Goal: Find specific page/section: Find specific page/section

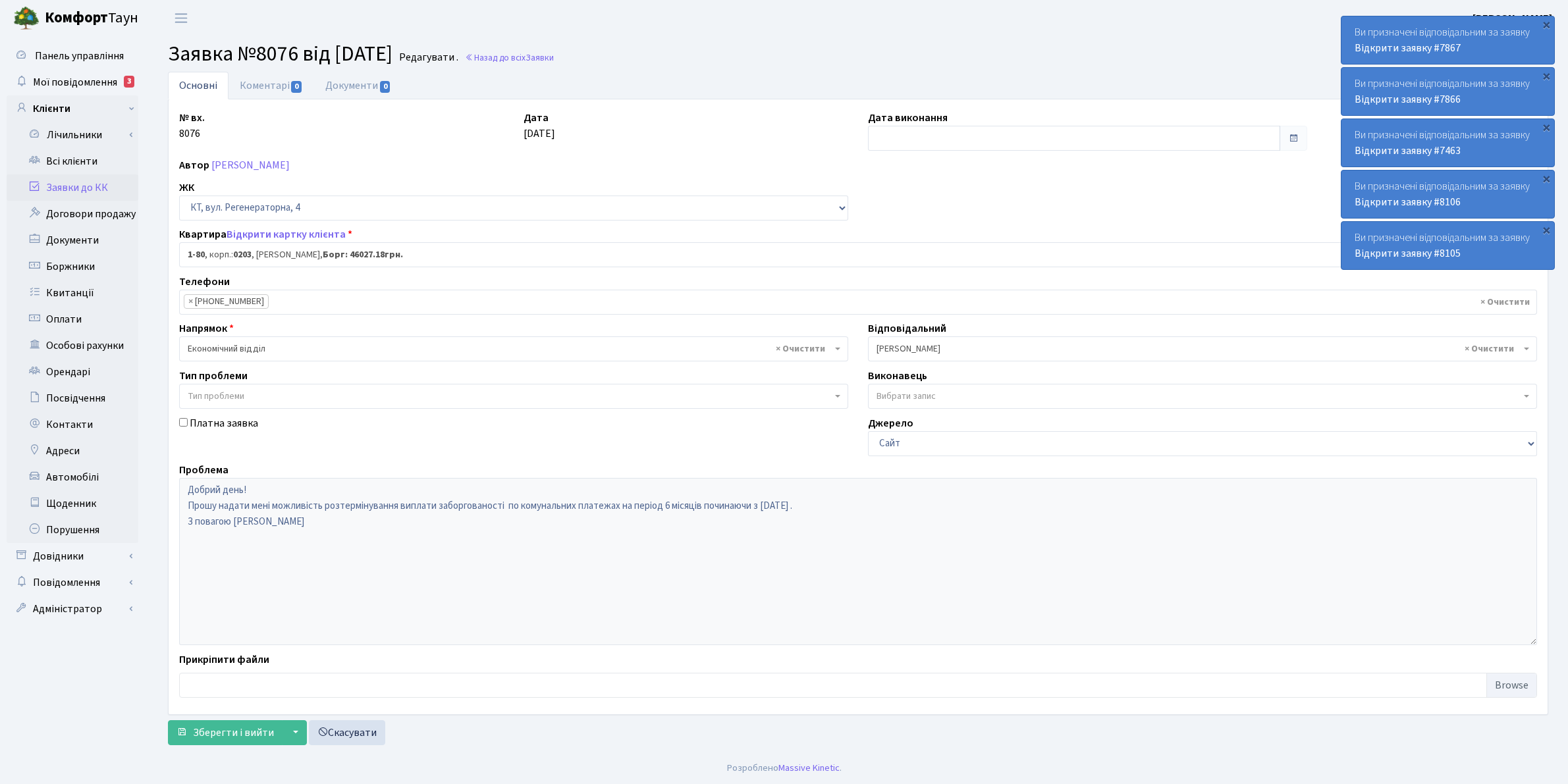
select select "80"
click at [58, 160] on link "Всі клієнти" at bounding box center [72, 161] width 132 height 26
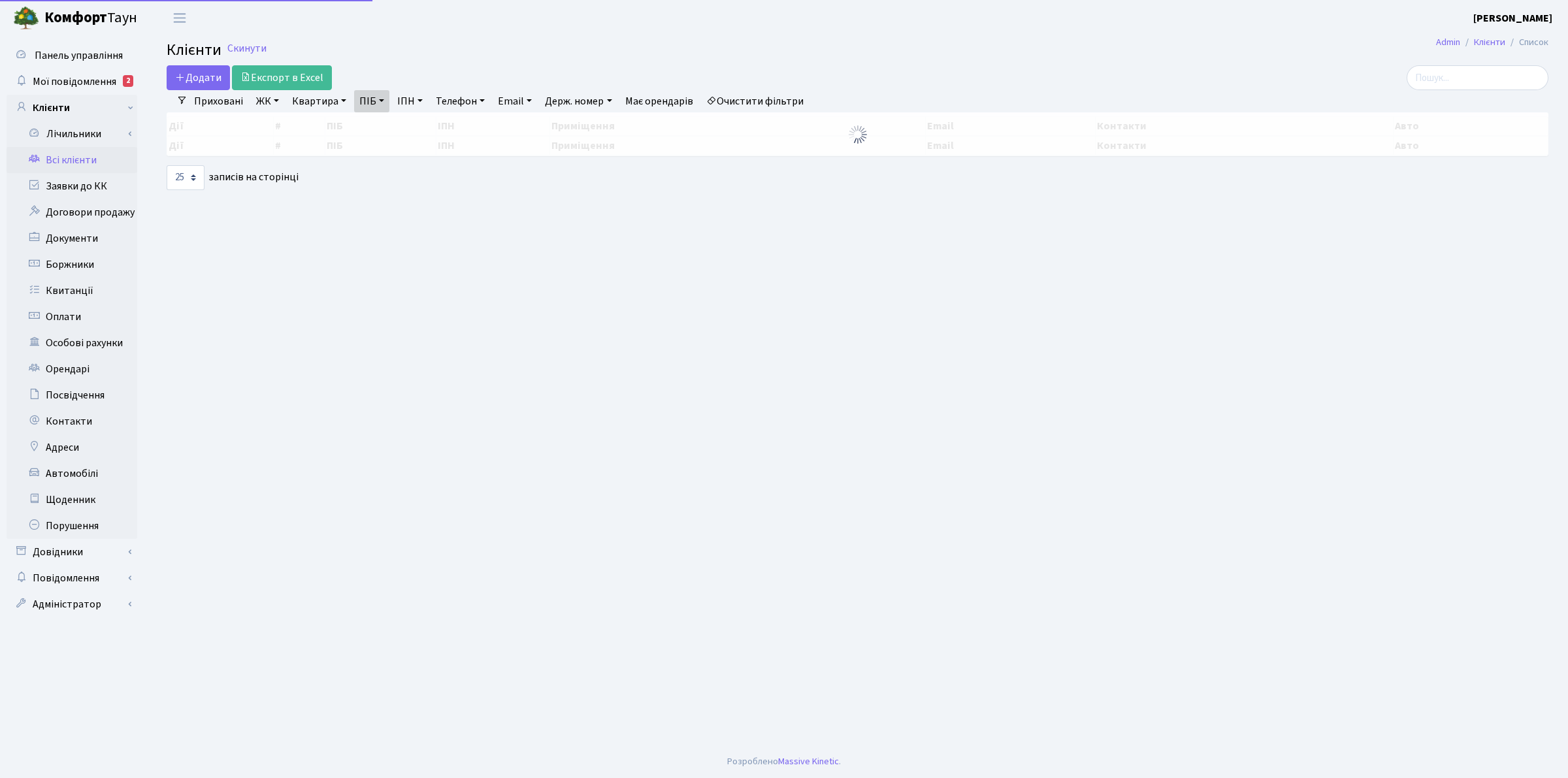
select select "25"
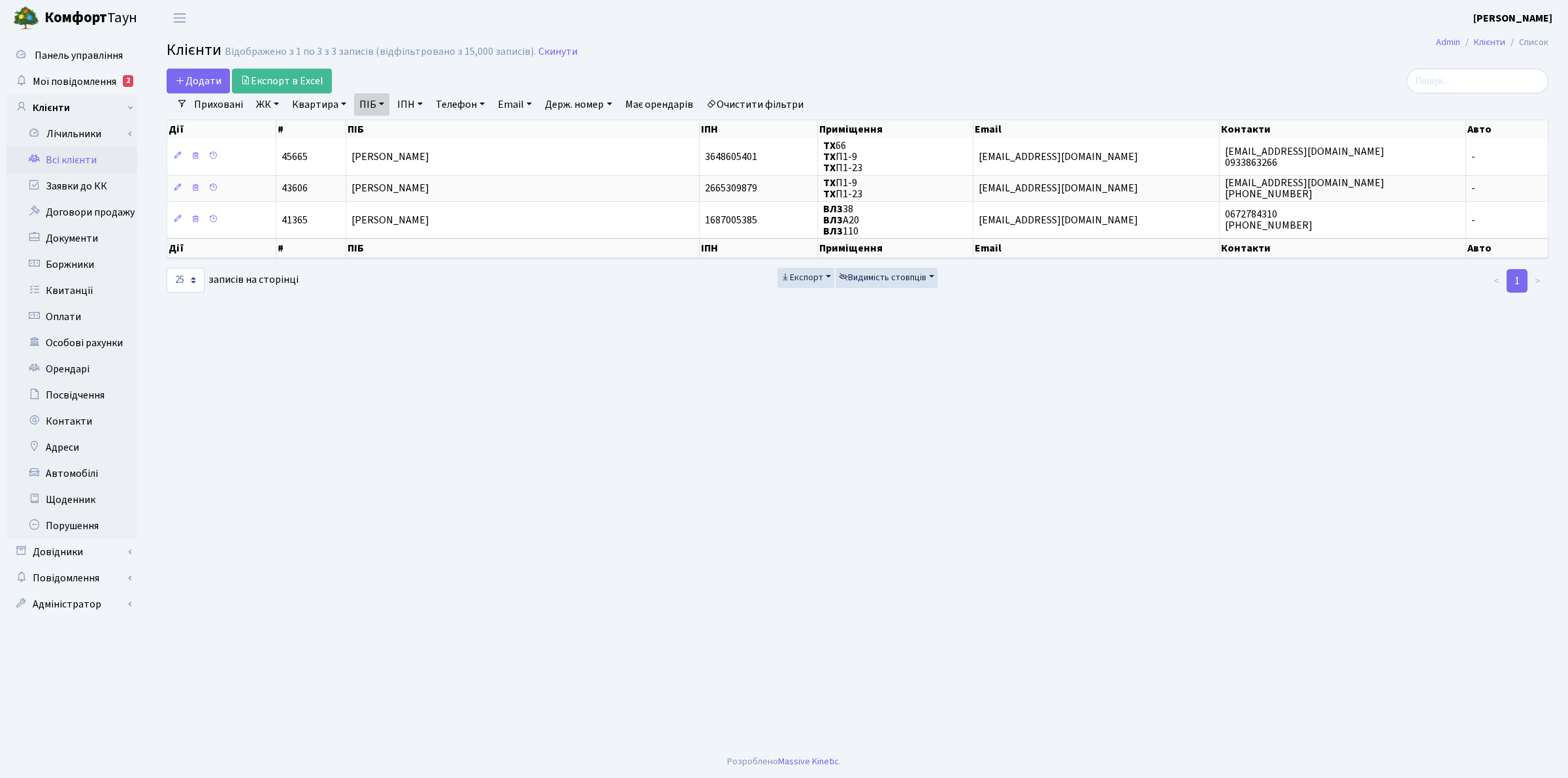
click at [282, 105] on link "ЖК" at bounding box center [267, 104] width 33 height 22
click at [280, 149] on li "ТХ, вул. Ділова, 1/2" at bounding box center [332, 151] width 158 height 23
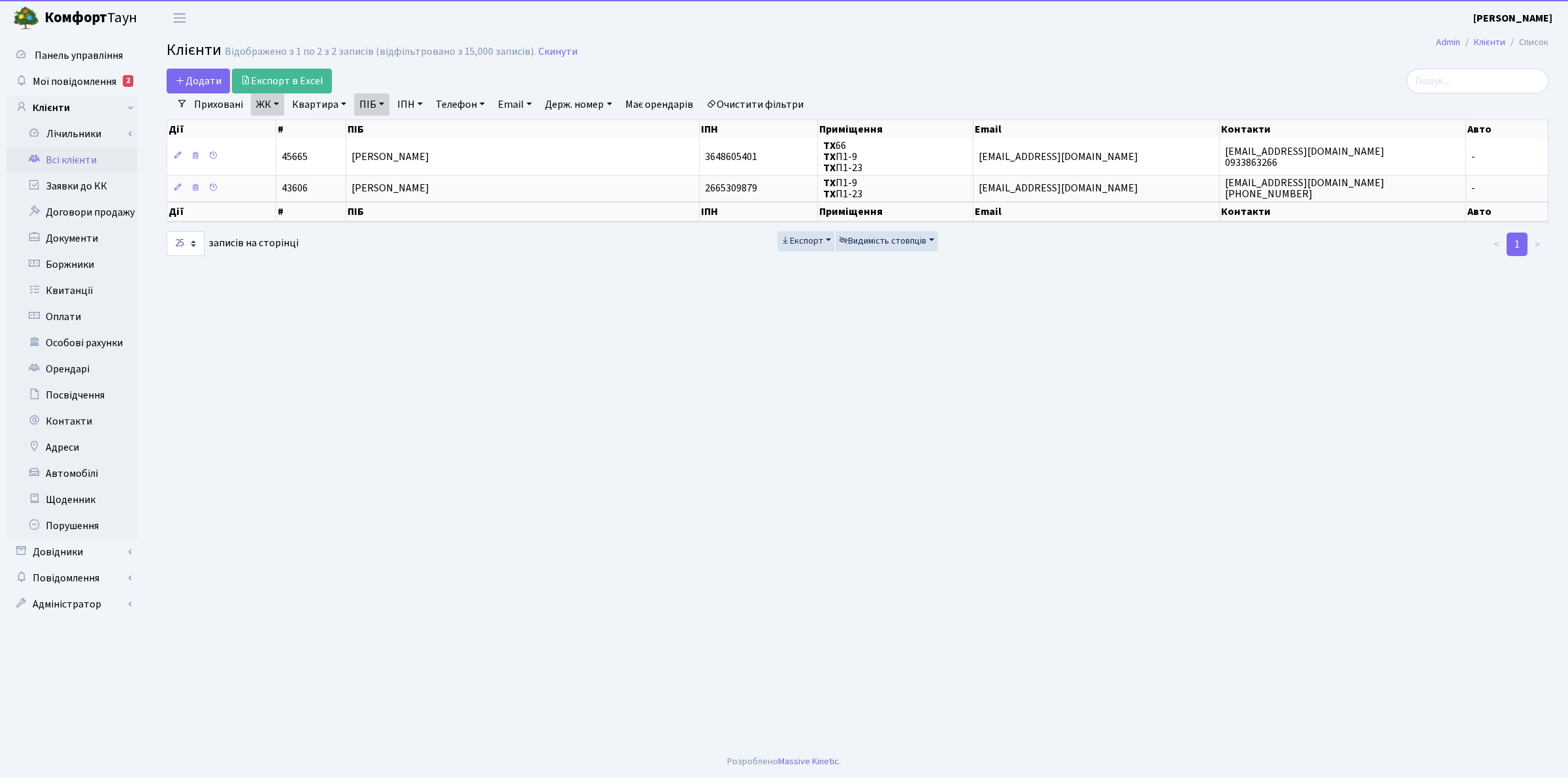
click at [379, 105] on link "ПІБ" at bounding box center [372, 104] width 35 height 22
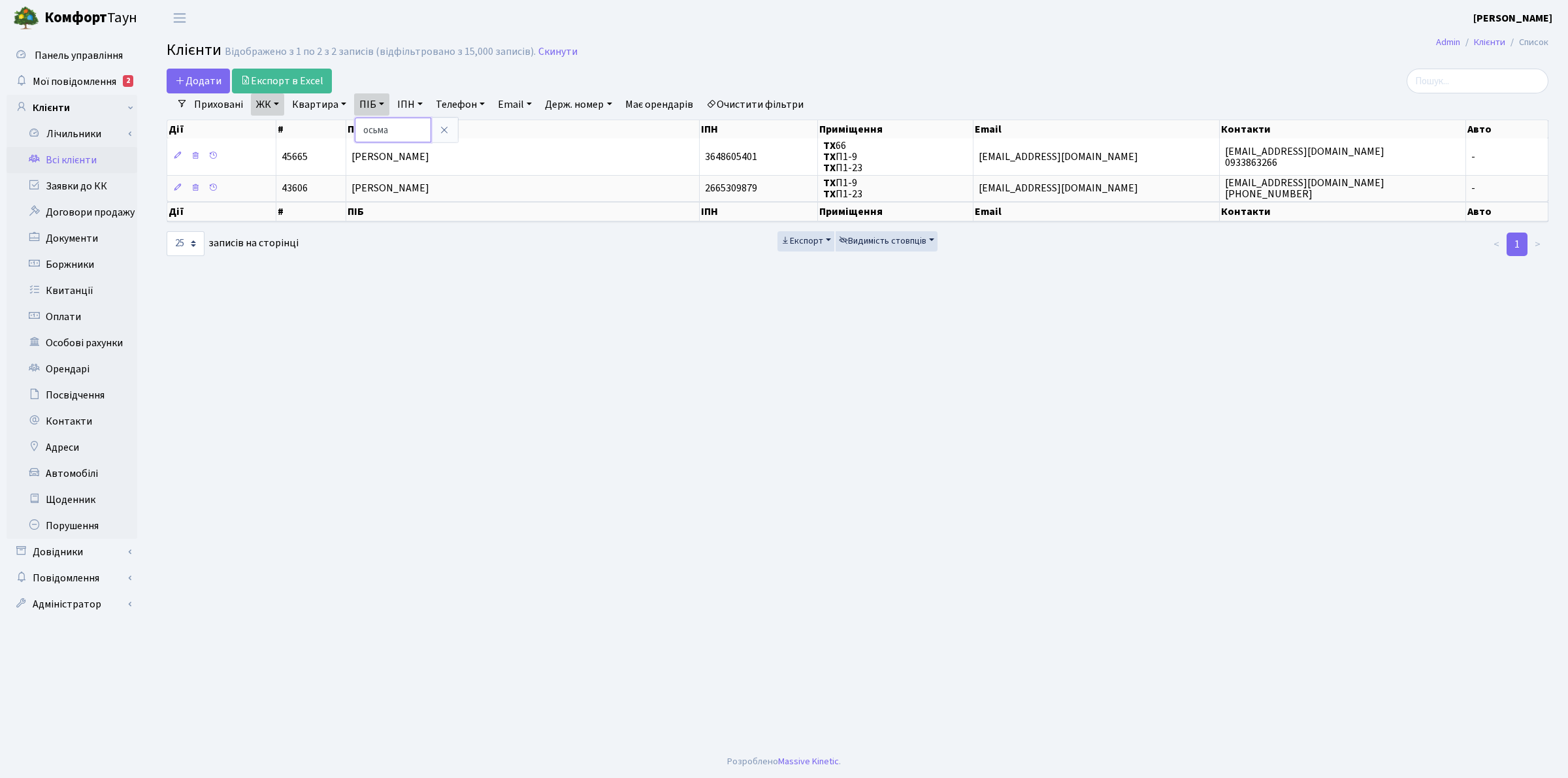
click at [394, 125] on input "осьма" at bounding box center [392, 130] width 77 height 25
click at [439, 134] on icon at bounding box center [444, 129] width 11 height 11
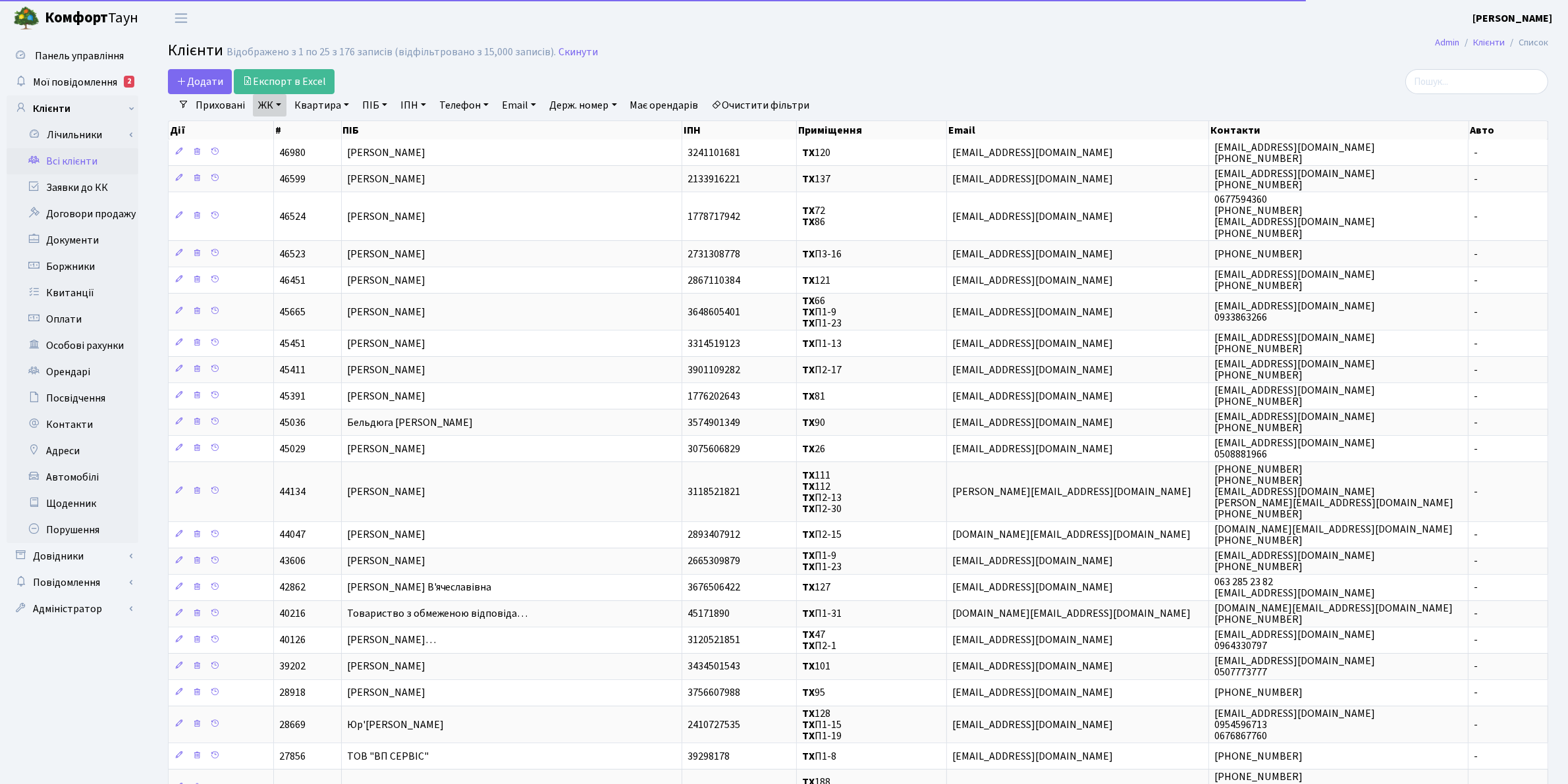
click at [331, 107] on link "Квартира" at bounding box center [321, 105] width 66 height 23
click at [331, 128] on input "text" at bounding box center [328, 131] width 77 height 25
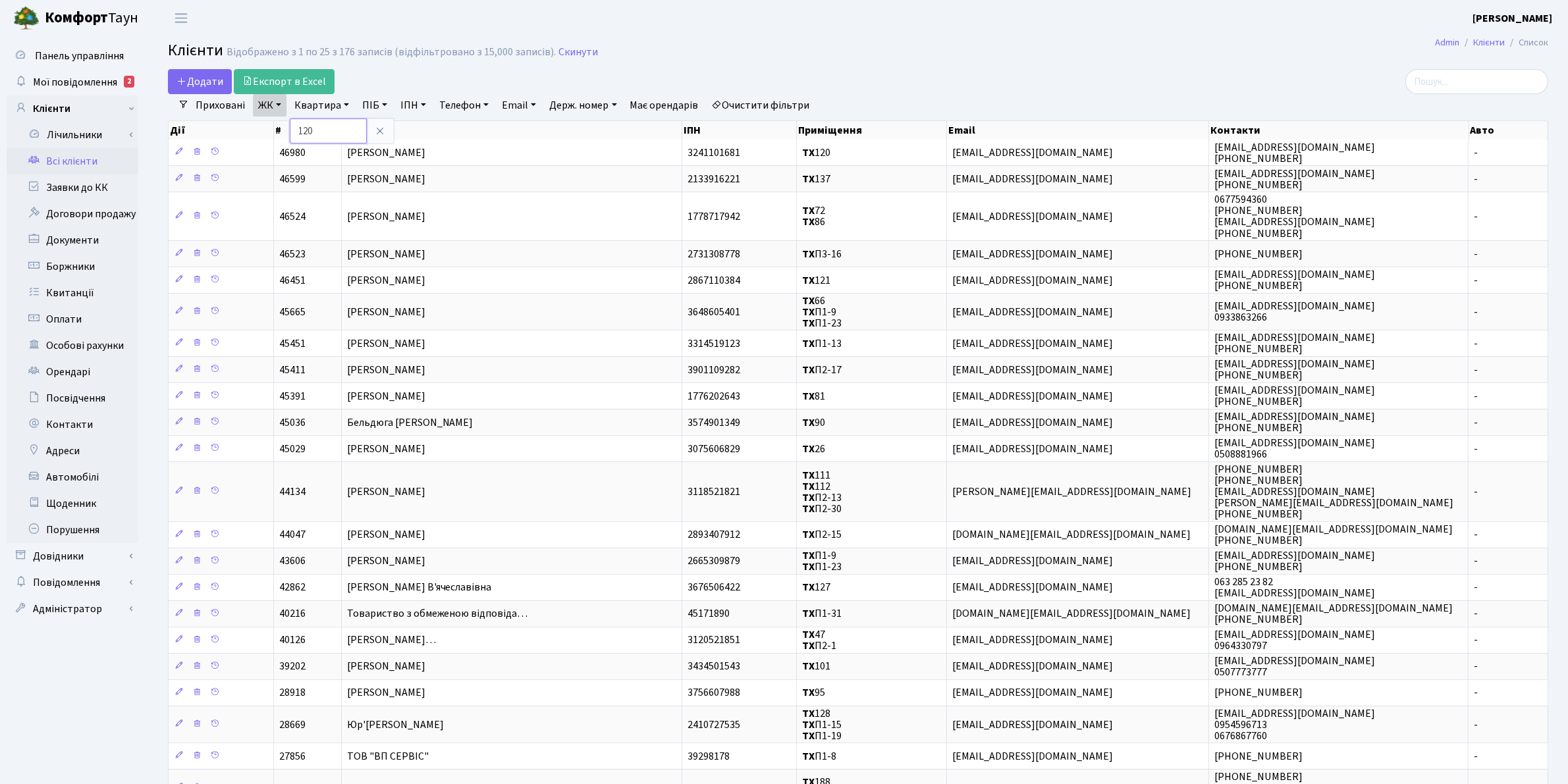
type input "120"
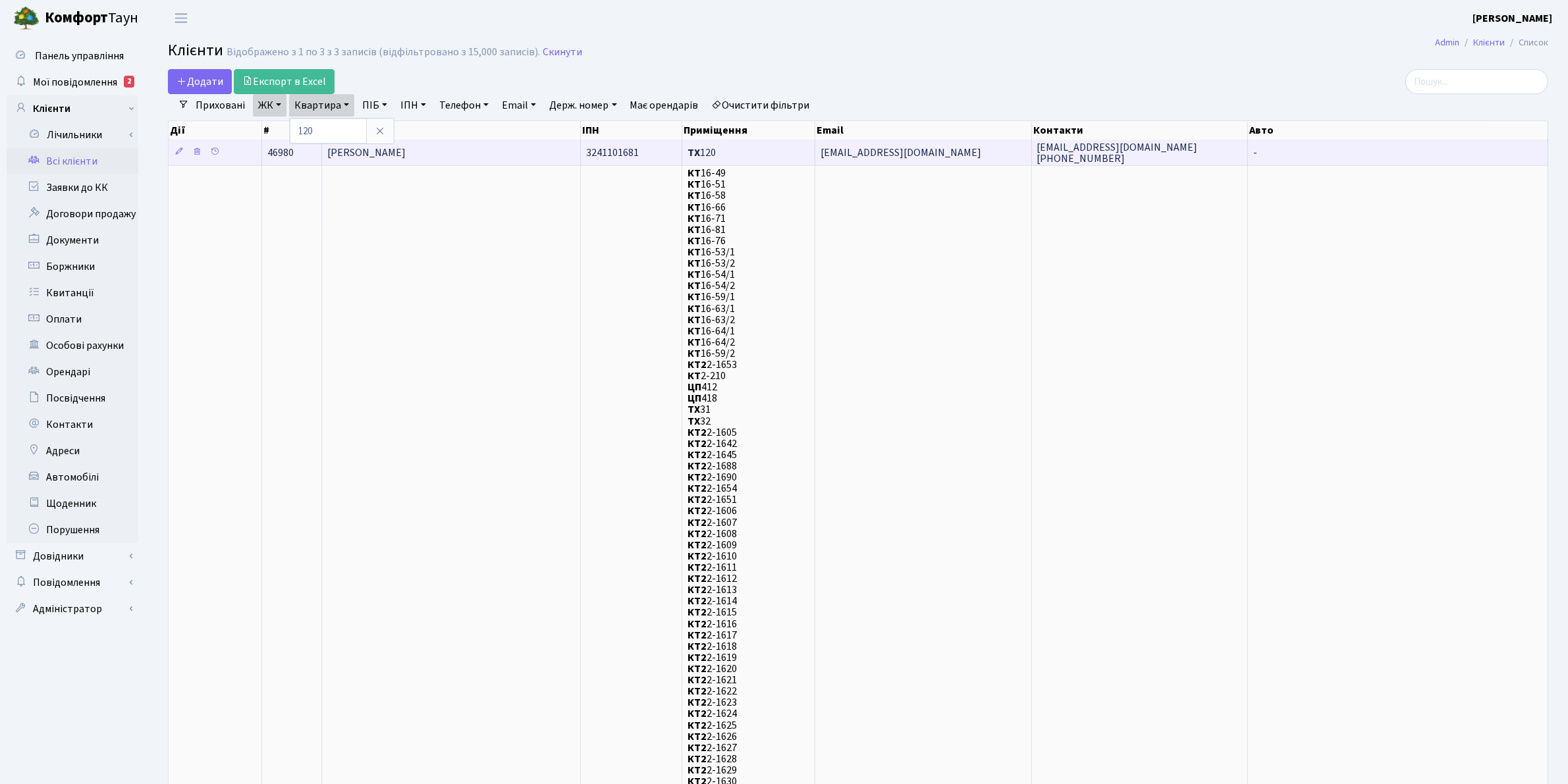
click at [383, 156] on span "Загинайченко Ганна Михайлівна" at bounding box center [366, 153] width 78 height 15
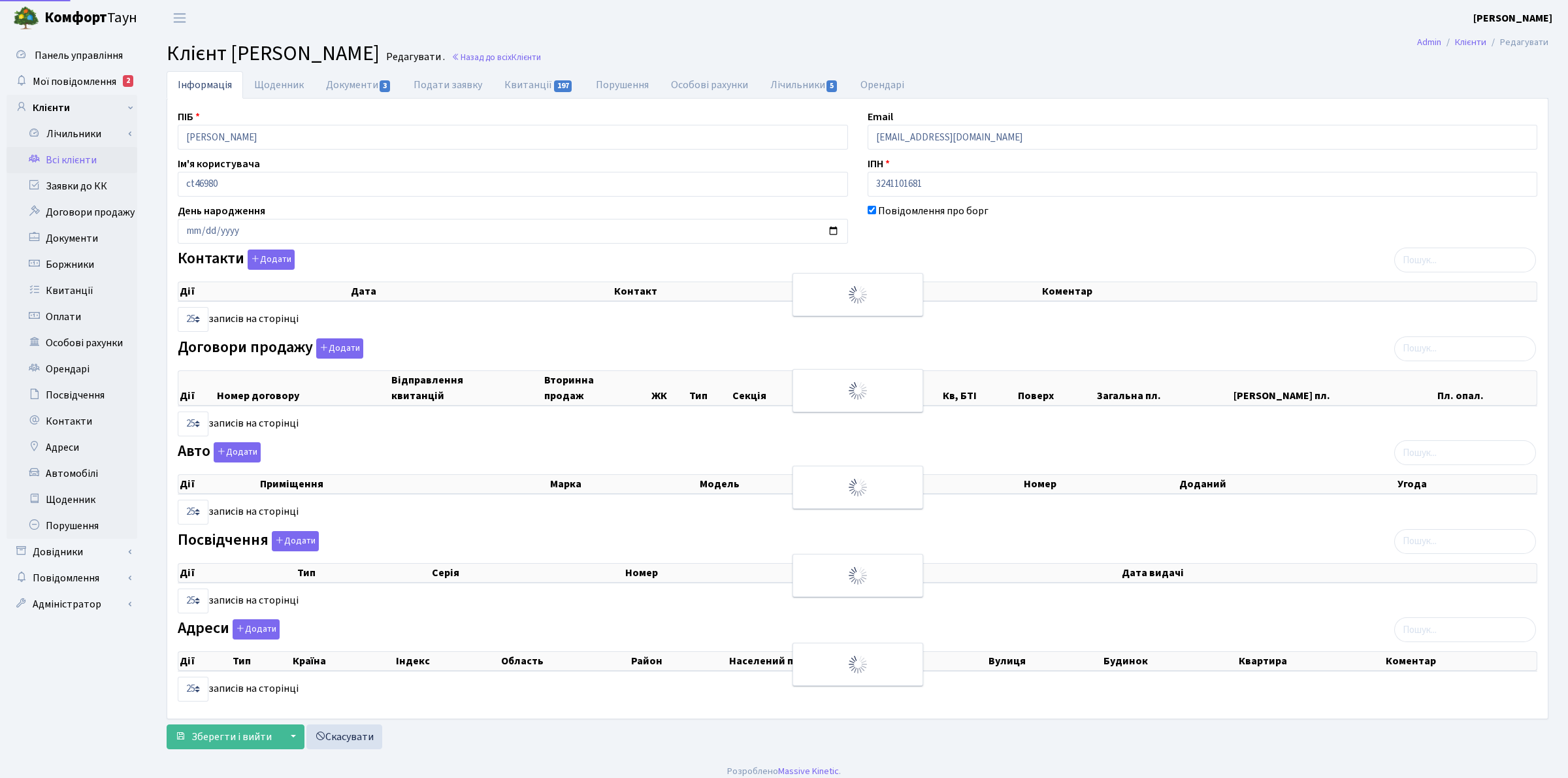
select select "25"
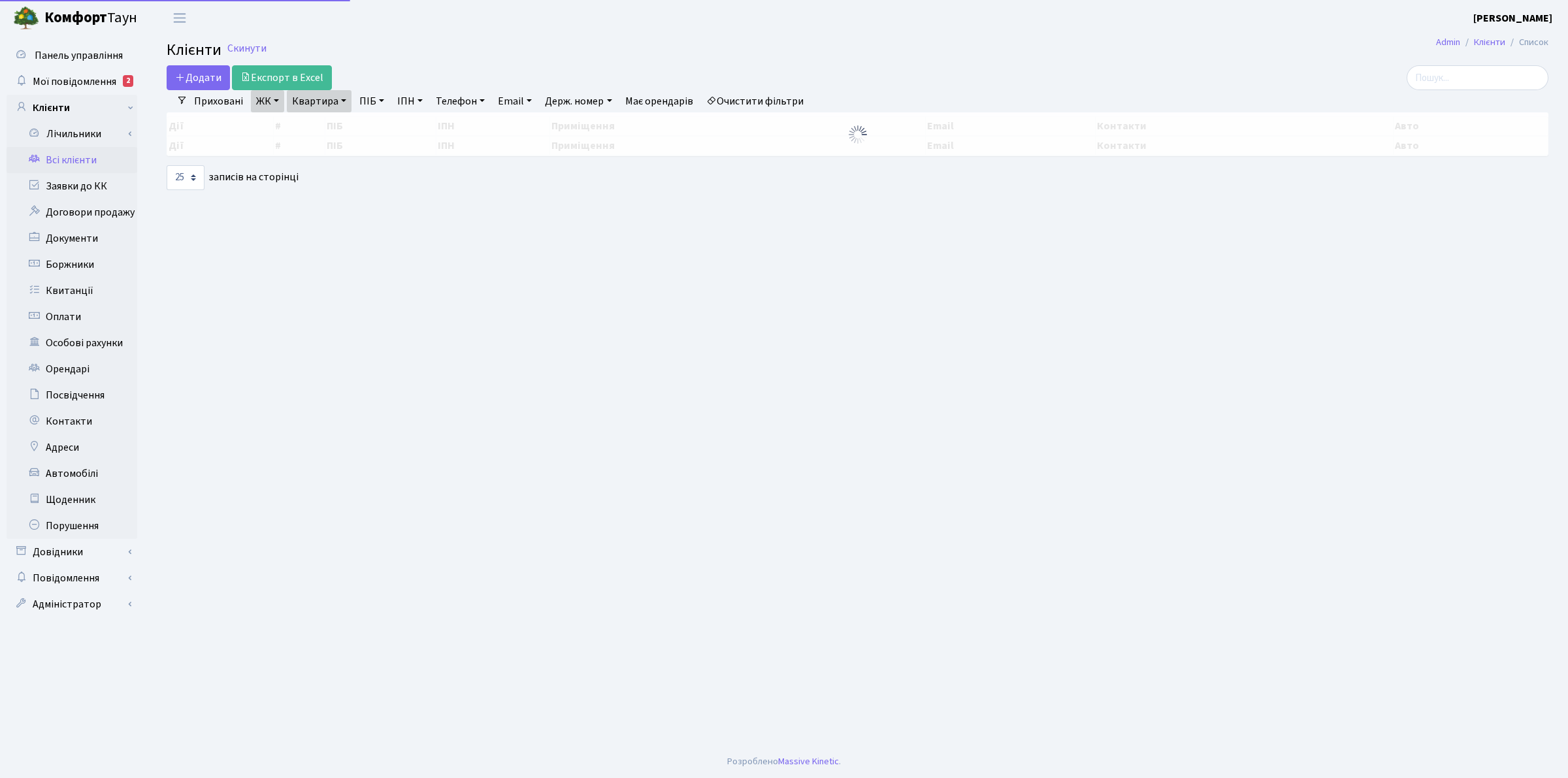
select select "25"
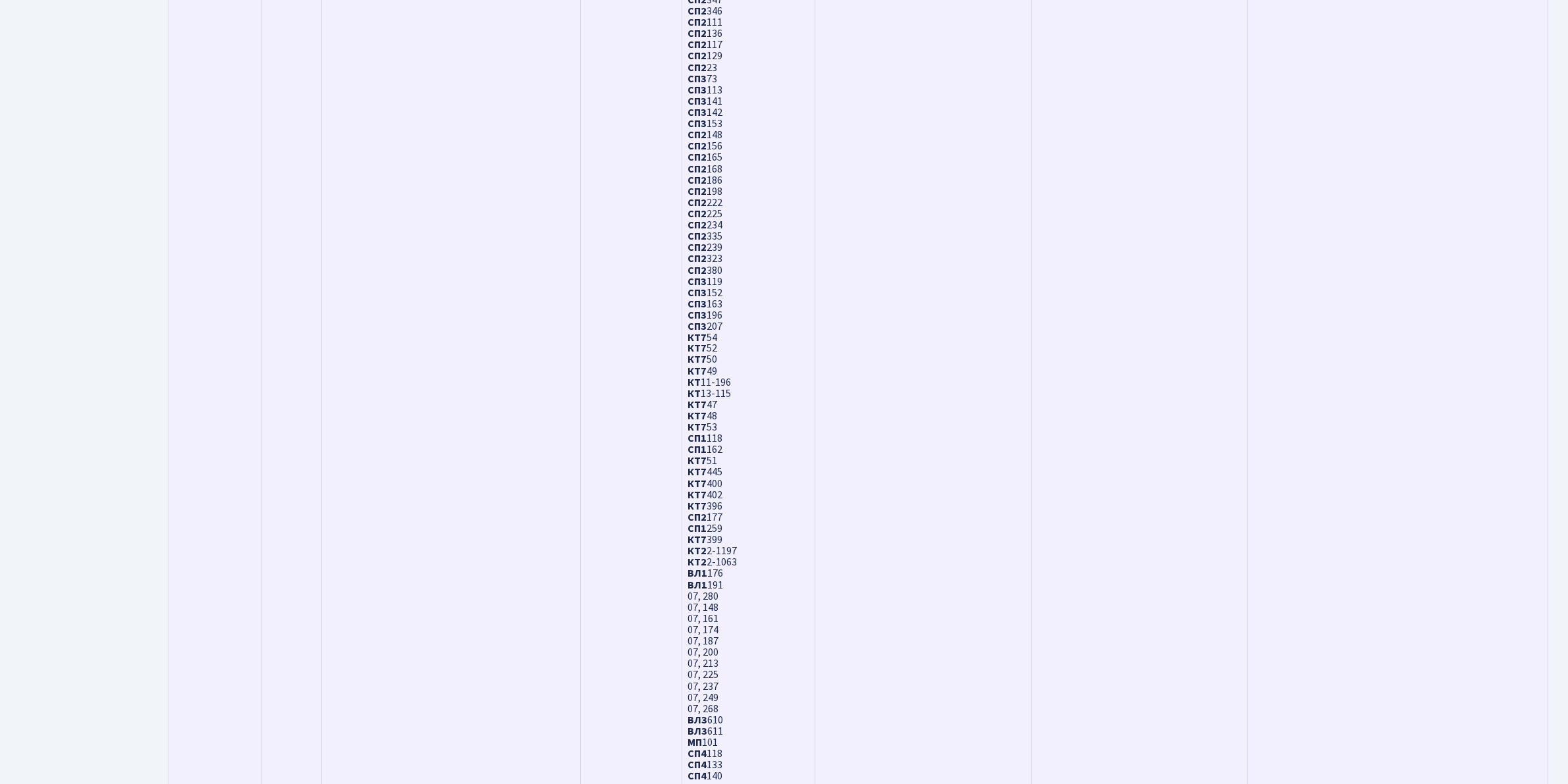
scroll to position [3763, 0]
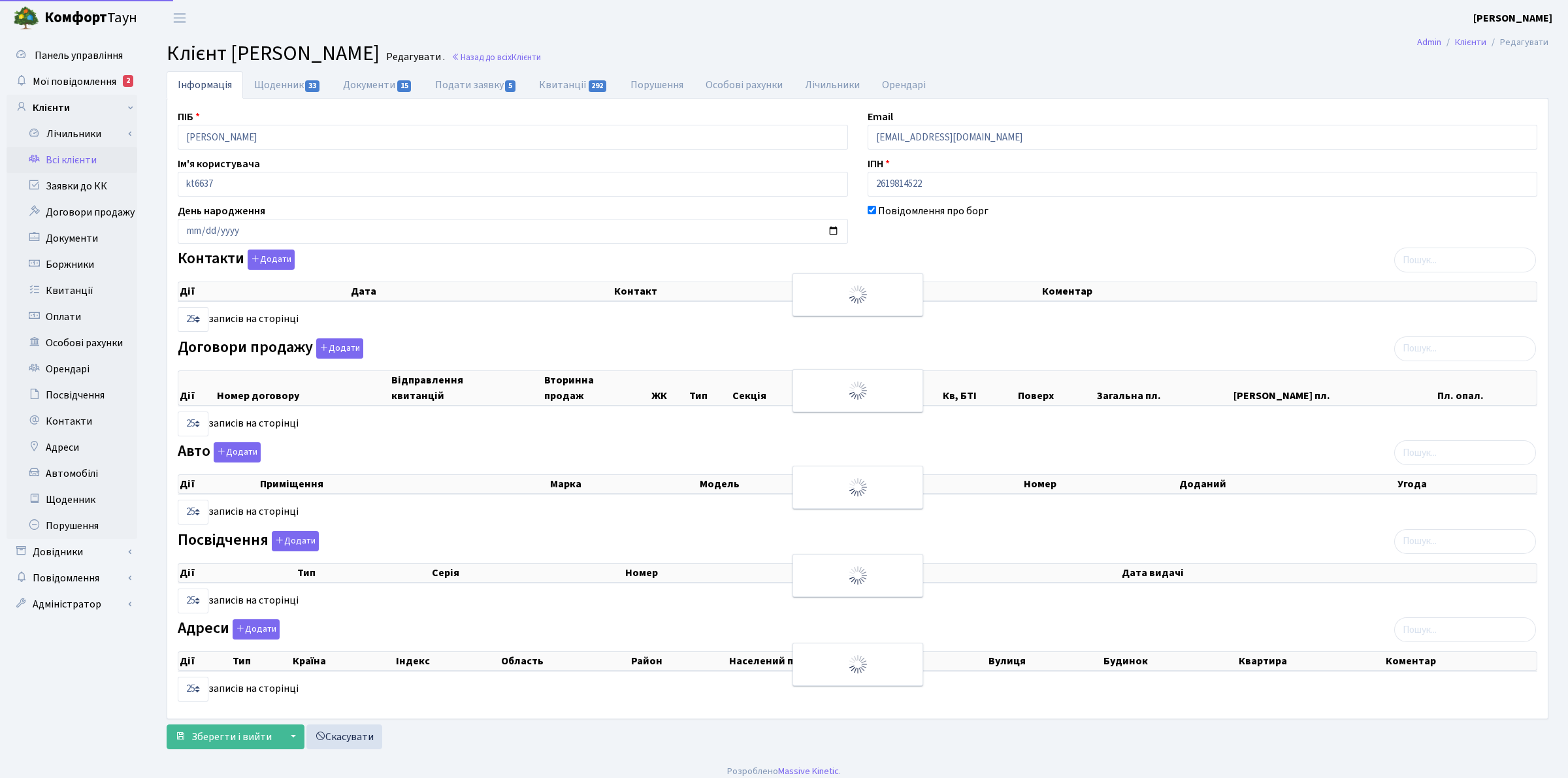
select select "25"
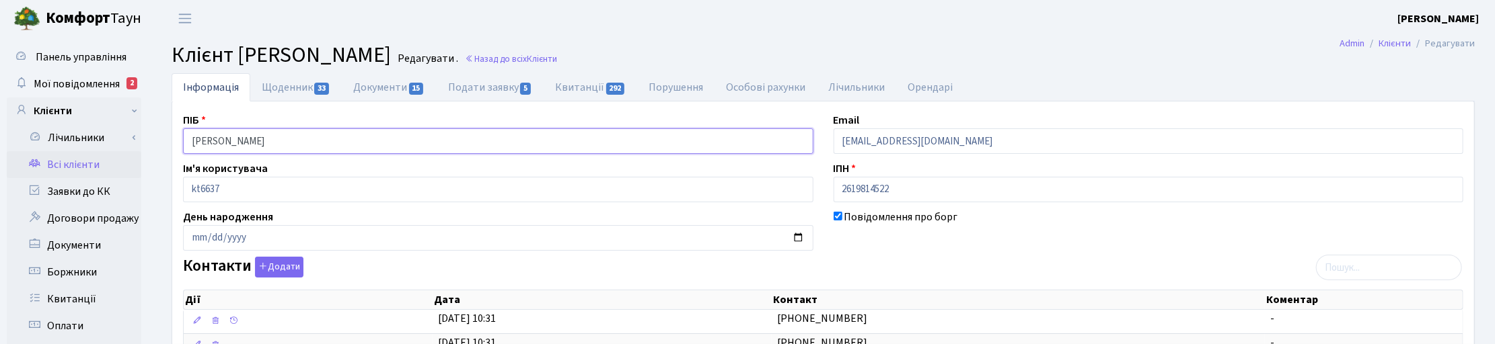
drag, startPoint x: 324, startPoint y: 143, endPoint x: 178, endPoint y: 143, distance: 145.3
click at [178, 143] on div "ПІБ [PERSON_NAME]" at bounding box center [498, 133] width 650 height 42
click at [557, 55] on link "Назад до всіх Клієнти" at bounding box center [511, 58] width 92 height 13
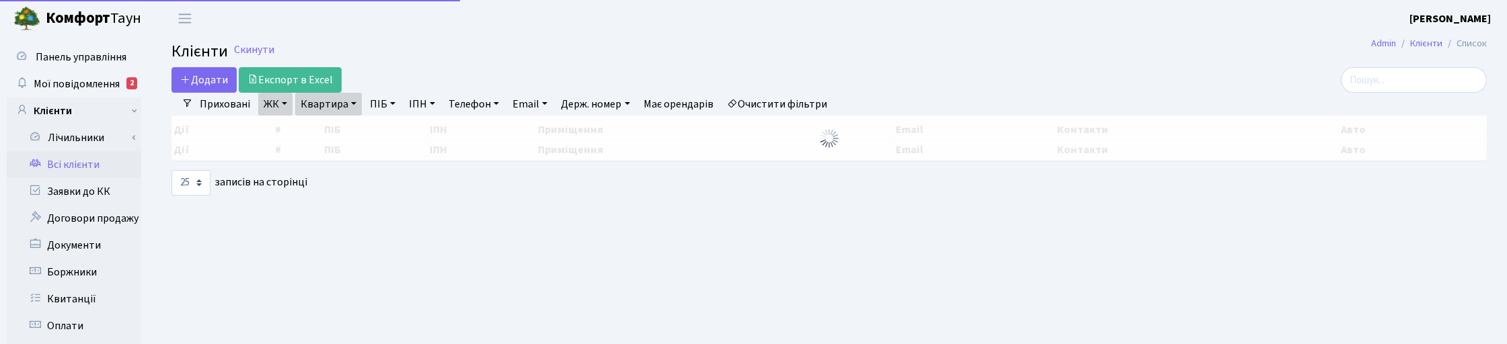
select select "25"
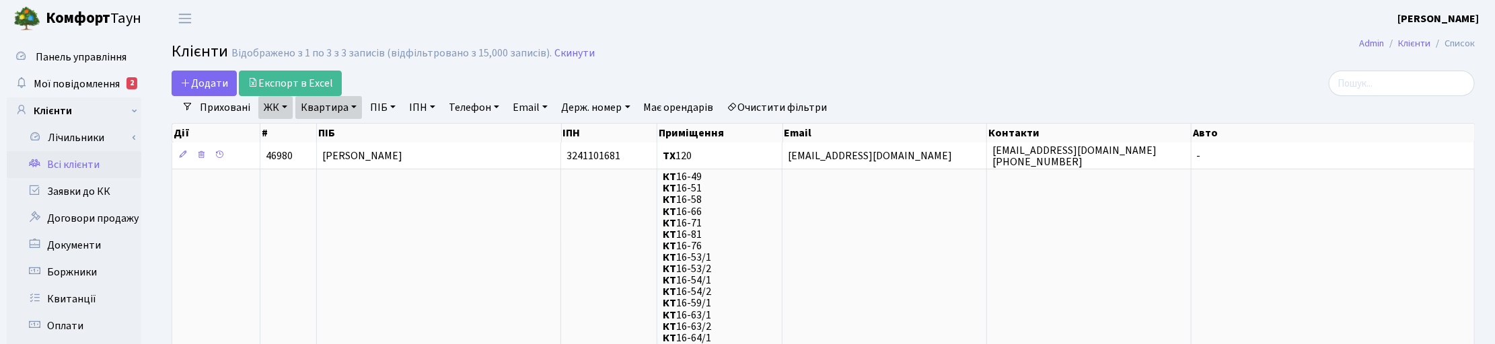
click at [352, 106] on link "Квартира" at bounding box center [328, 107] width 67 height 23
click at [335, 123] on input "120" at bounding box center [335, 134] width 79 height 26
type input "121"
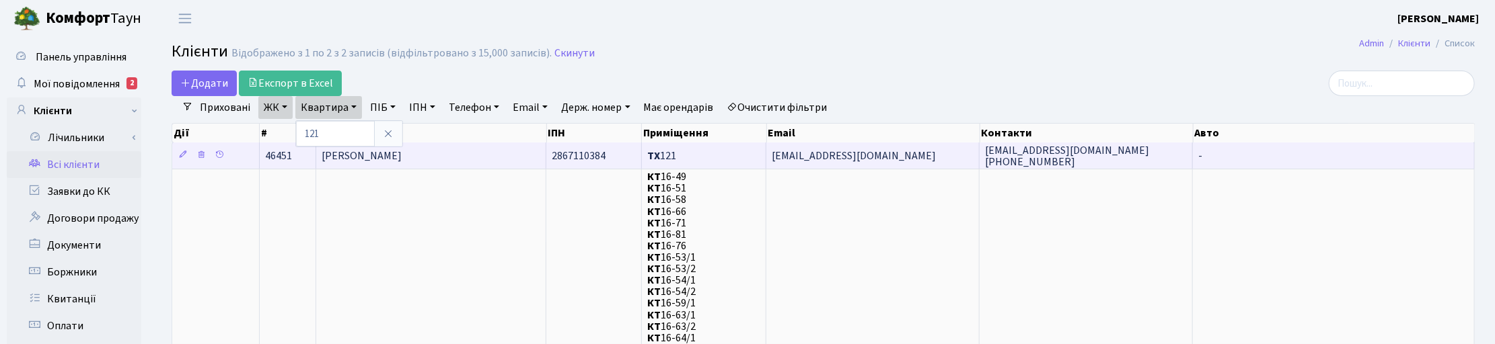
click at [402, 150] on span "[PERSON_NAME]" at bounding box center [362, 156] width 80 height 15
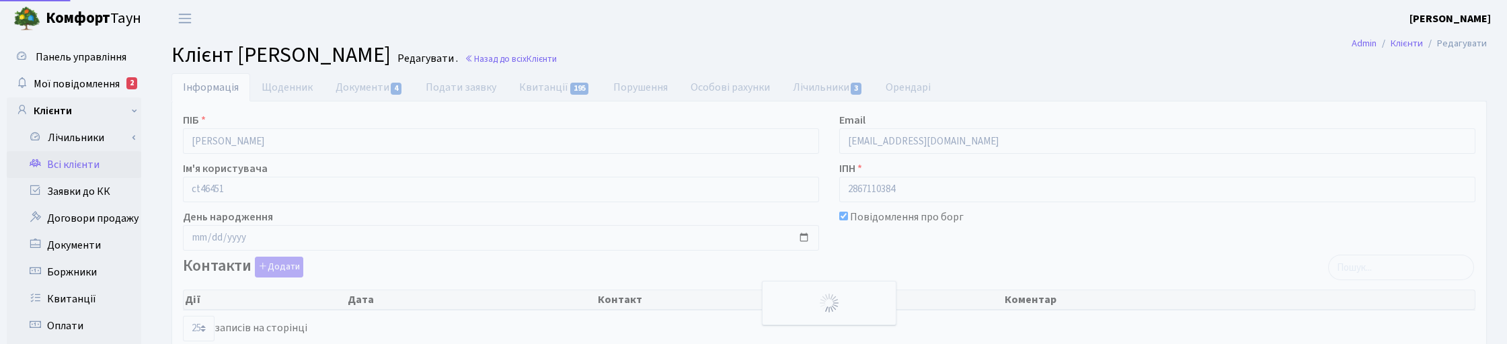
select select "25"
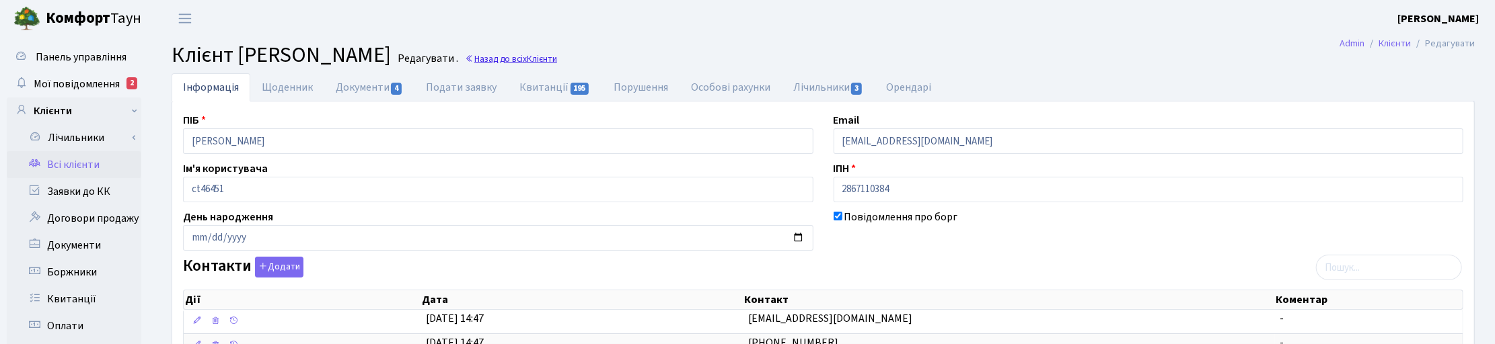
click at [557, 62] on link "Назад до всіх Клієнти" at bounding box center [511, 58] width 92 height 13
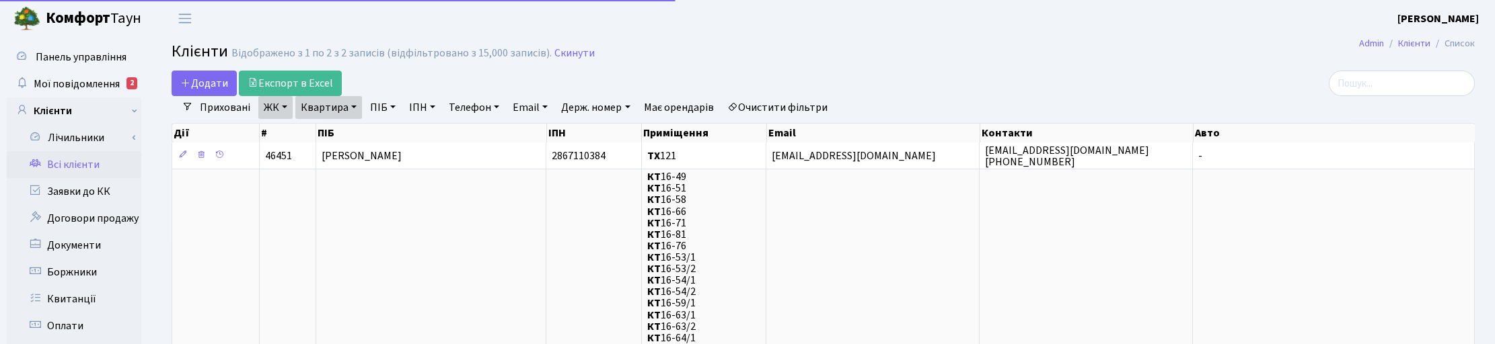
select select "25"
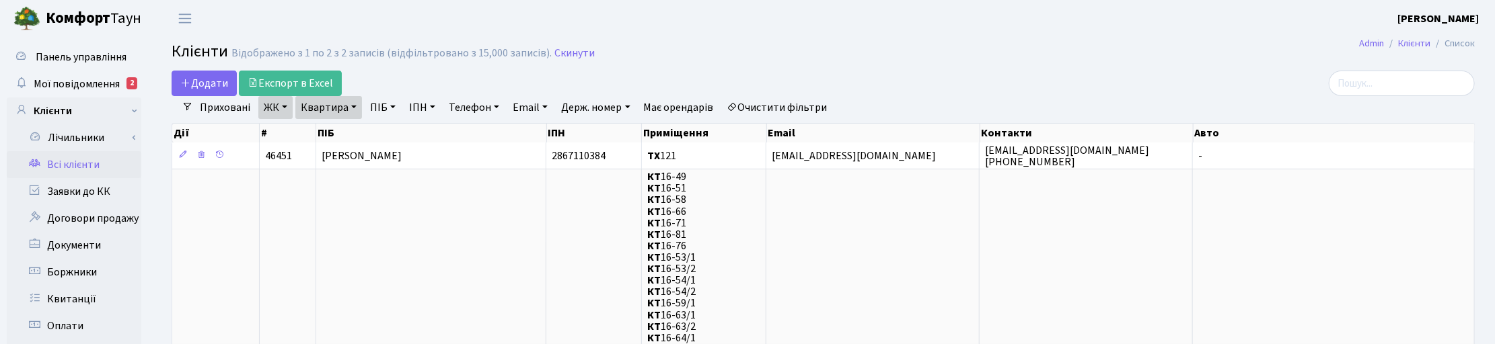
click at [355, 108] on link "Квартира" at bounding box center [328, 107] width 67 height 23
click at [383, 135] on icon at bounding box center [388, 133] width 11 height 11
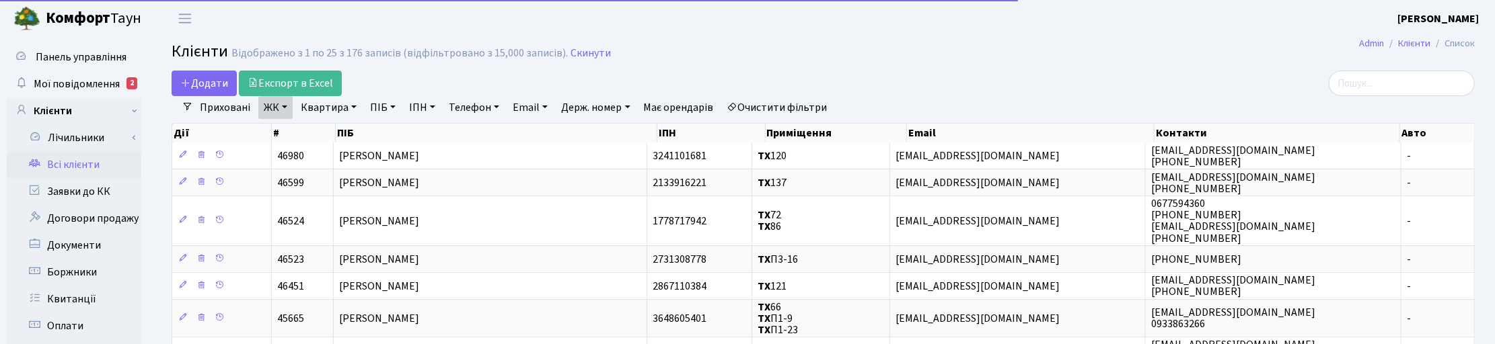
click at [381, 109] on link "ПІБ" at bounding box center [383, 107] width 36 height 23
click at [381, 130] on input "text" at bounding box center [404, 134] width 79 height 26
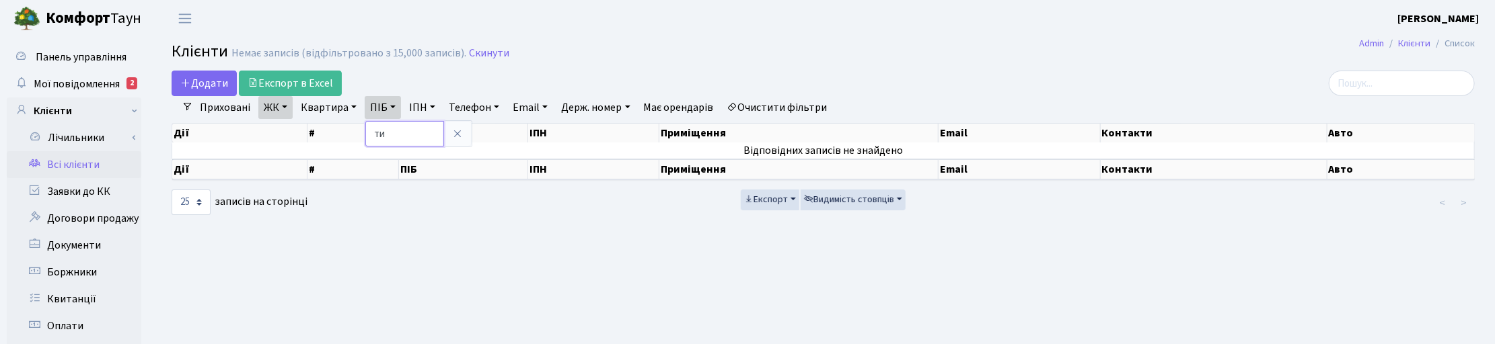
type input "т"
